Goal: Find contact information: Find contact information

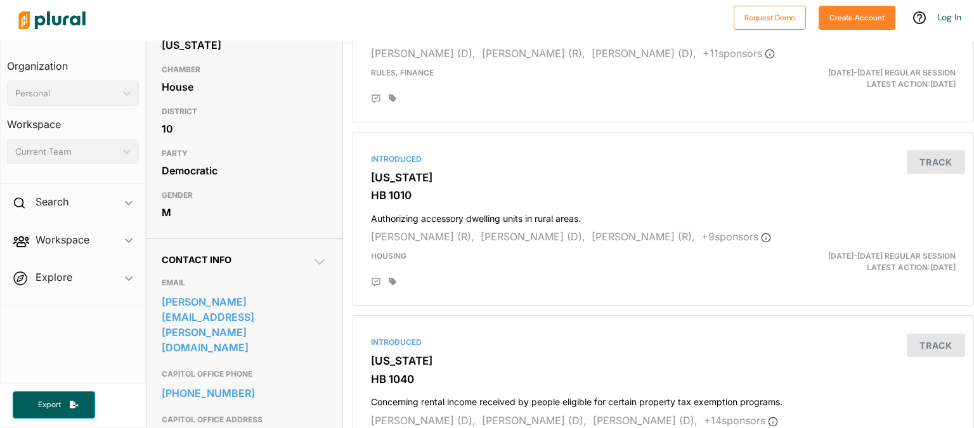
scroll to position [198, 0]
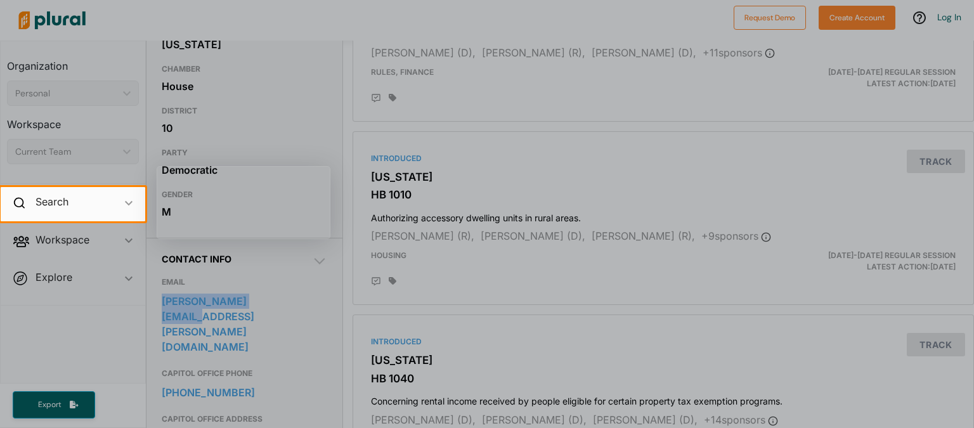
click at [282, 77] on div at bounding box center [487, 93] width 974 height 187
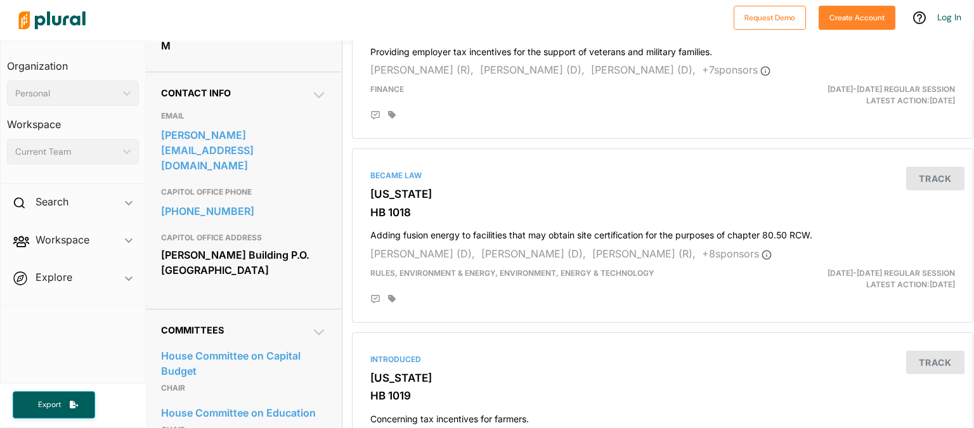
scroll to position [370, 1]
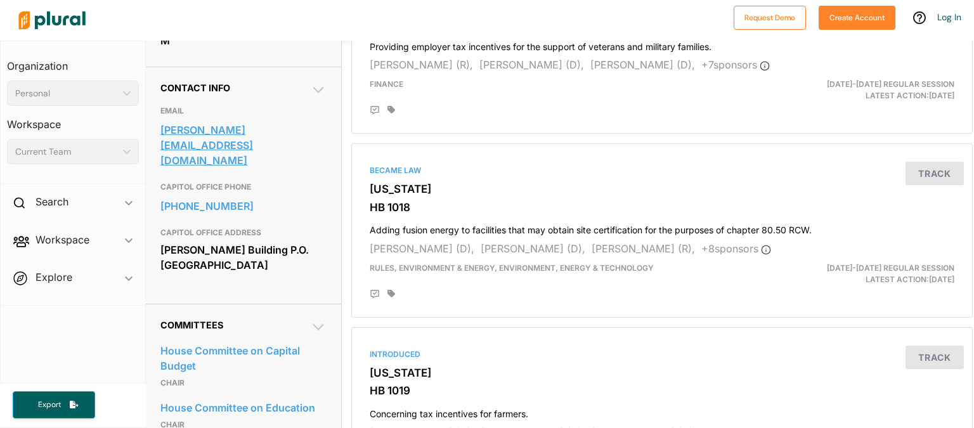
click at [240, 155] on link "[PERSON_NAME][EMAIL_ADDRESS][DOMAIN_NAME]" at bounding box center [243, 144] width 166 height 49
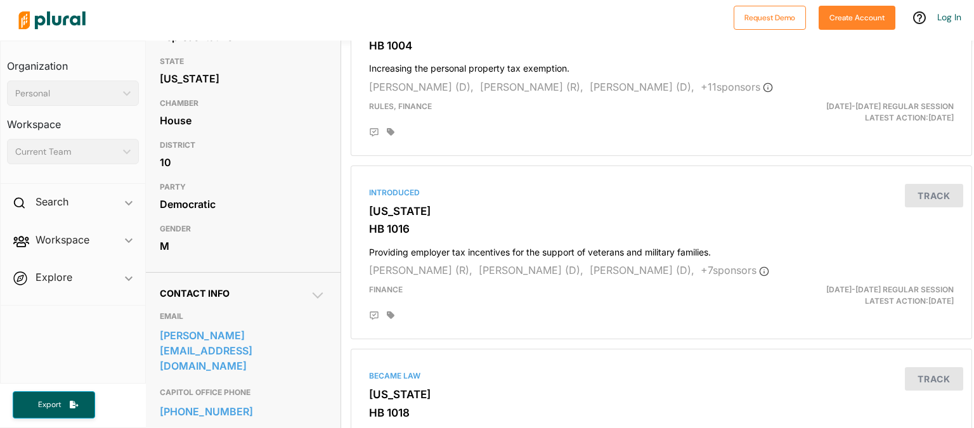
scroll to position [0, 2]
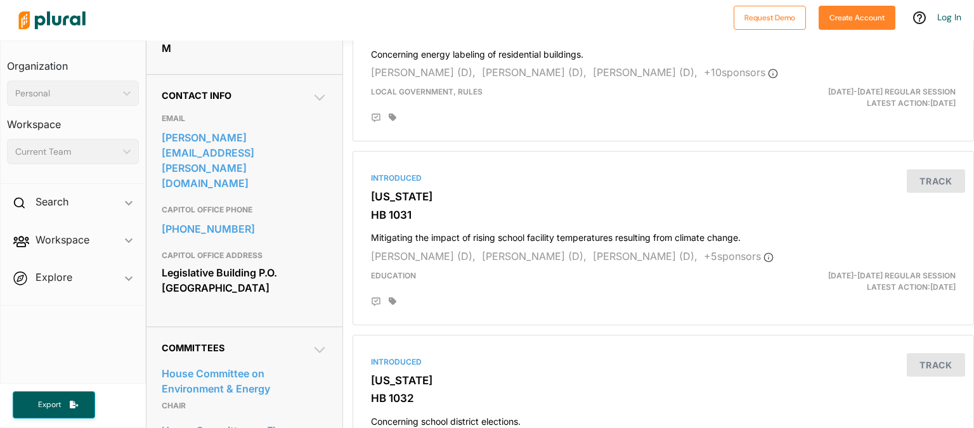
scroll to position [365, 0]
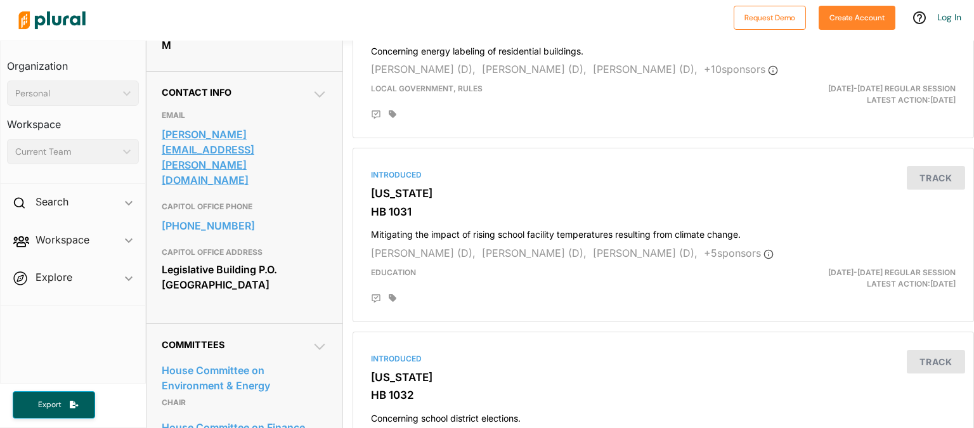
click at [195, 136] on link "alex.ramel@leg.wa.gov" at bounding box center [245, 157] width 166 height 65
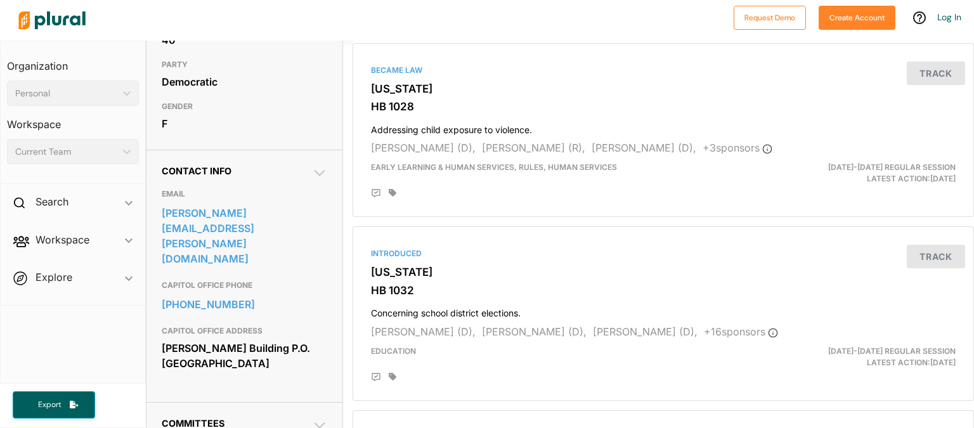
scroll to position [270, 1]
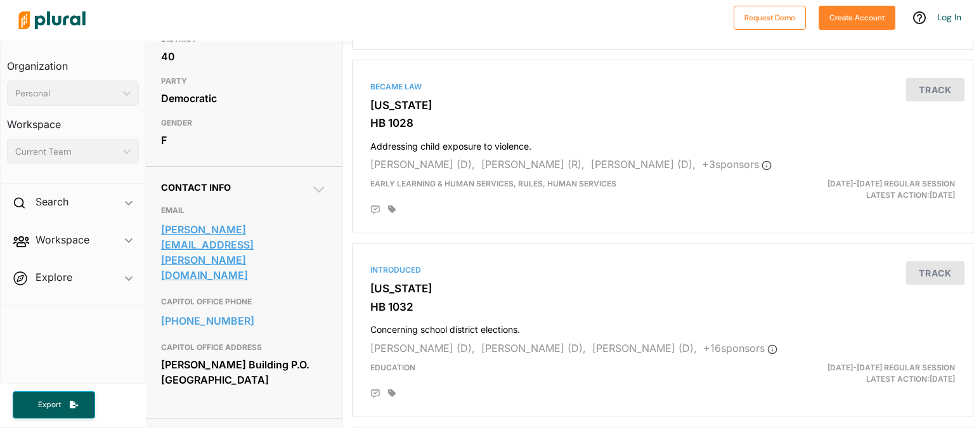
click at [282, 251] on link "debra.lekanoff@leg.wa.gov" at bounding box center [244, 252] width 166 height 65
